Goal: Information Seeking & Learning: Learn about a topic

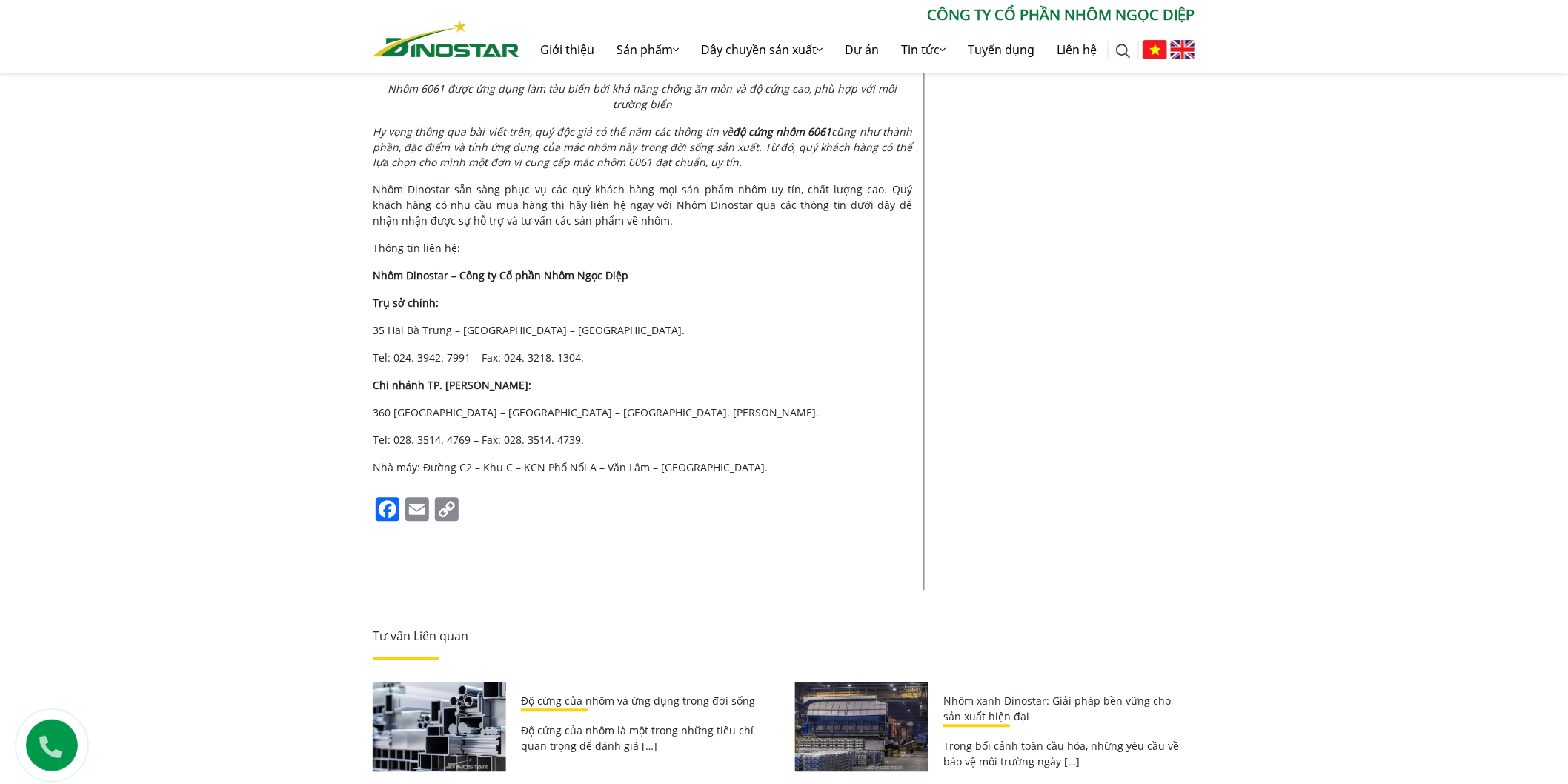
scroll to position [3870, 0]
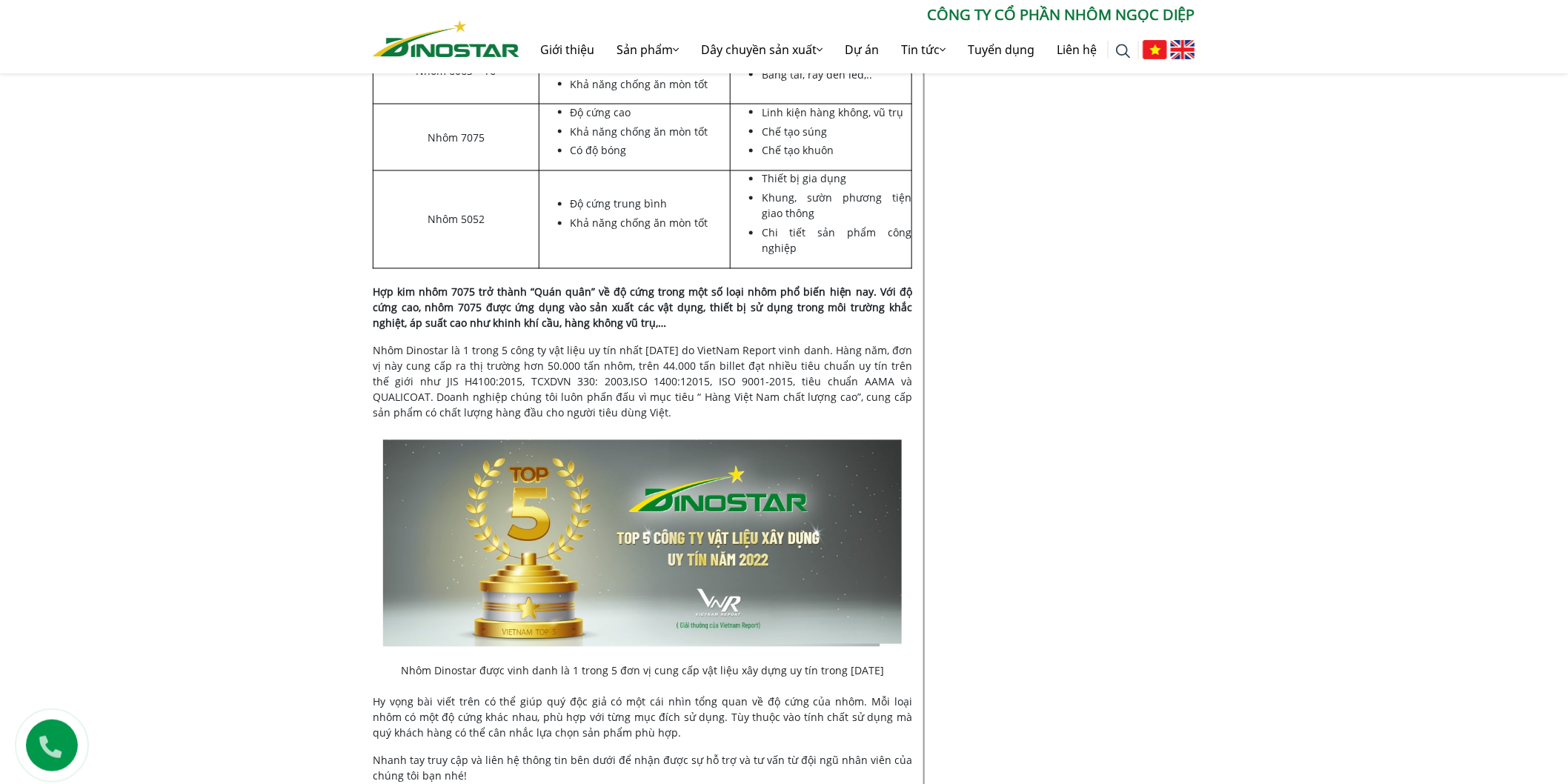
scroll to position [3046, 0]
